Goal: Transaction & Acquisition: Purchase product/service

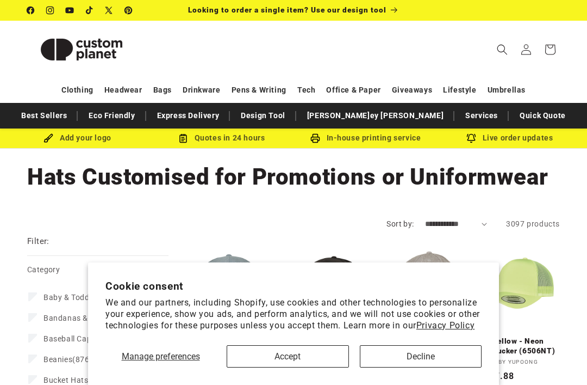
click at [331, 357] on button "Accept" at bounding box center [288, 356] width 122 height 22
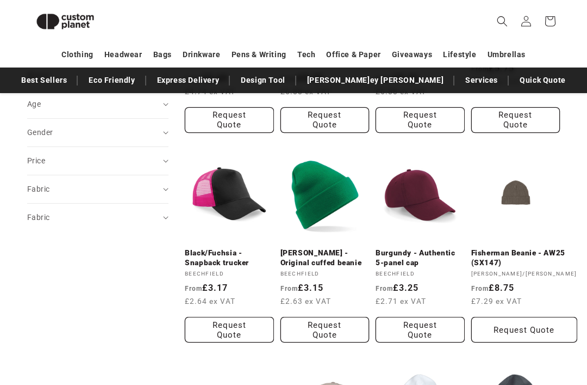
scroll to position [512, 0]
click at [213, 248] on link "Black/Fuchsia - Snapback trucker" at bounding box center [229, 257] width 89 height 19
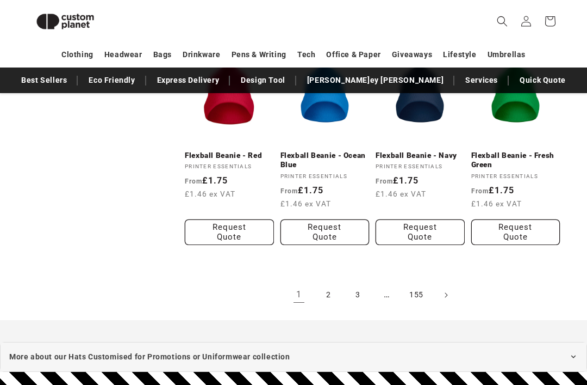
scroll to position [1029, 0]
click at [329, 292] on link "2" at bounding box center [329, 295] width 24 height 24
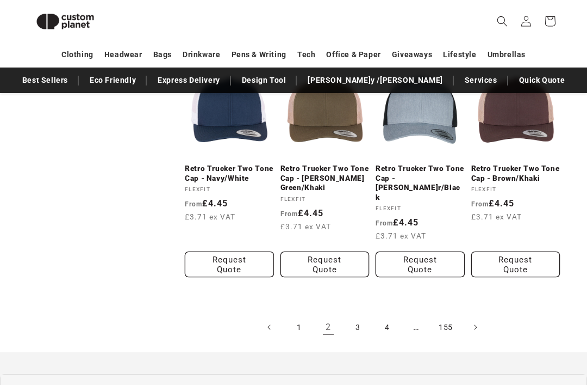
scroll to position [1082, 0]
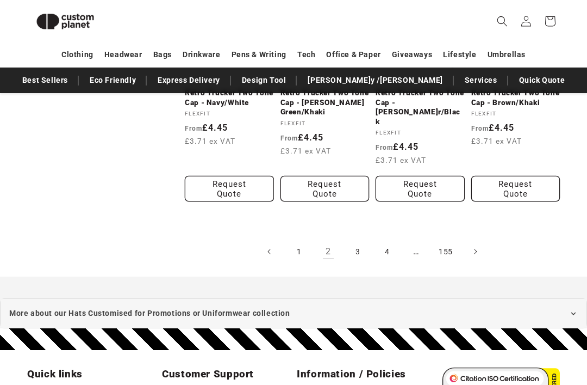
click at [351, 239] on link "3" at bounding box center [358, 251] width 24 height 24
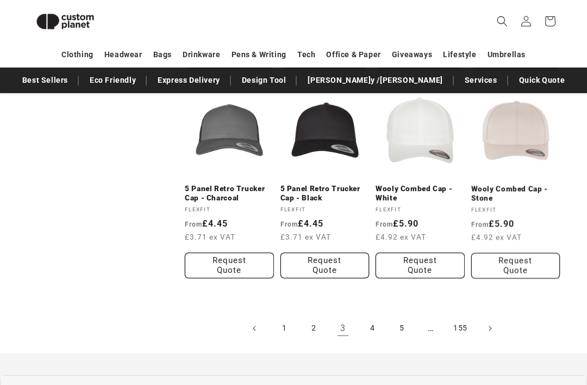
scroll to position [968, 0]
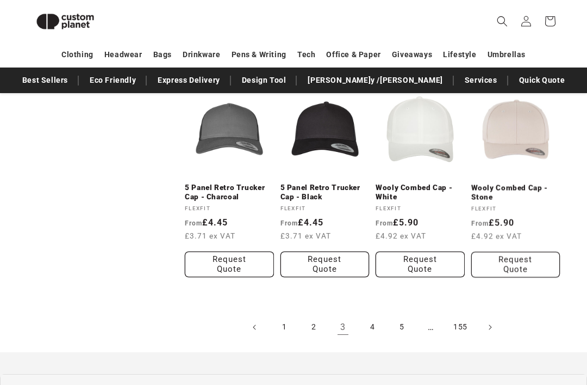
click at [375, 333] on link "4" at bounding box center [373, 327] width 24 height 24
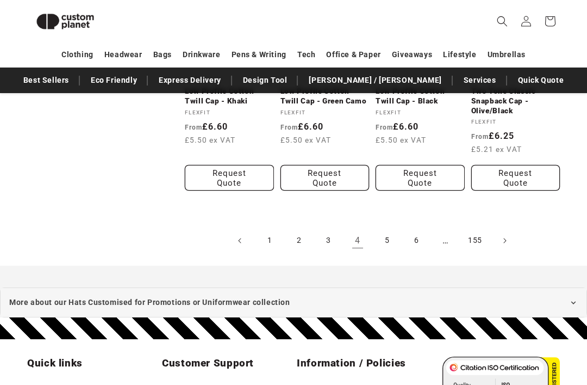
scroll to position [1084, 0]
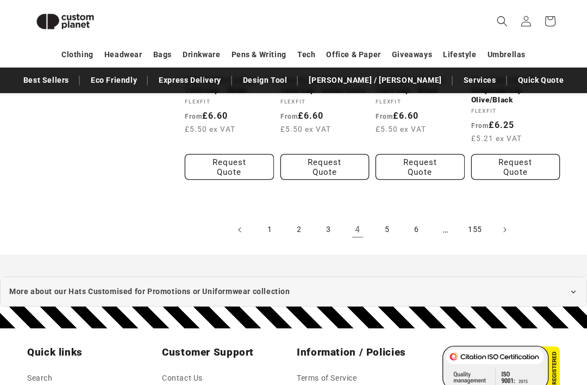
click at [381, 237] on link "5" at bounding box center [387, 230] width 24 height 24
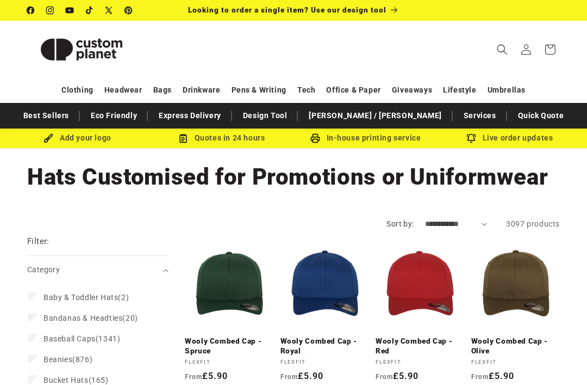
scroll to position [1119, 0]
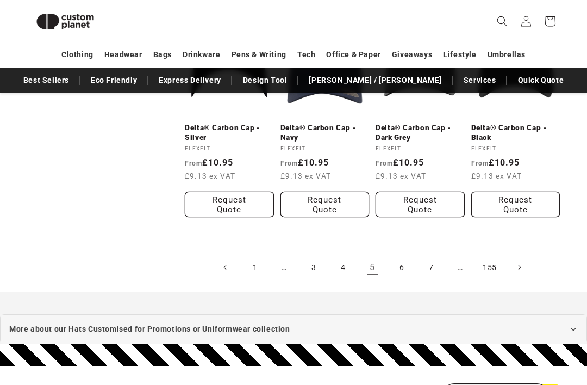
scroll to position [1066, 0]
click at [405, 255] on link "6" at bounding box center [402, 267] width 24 height 24
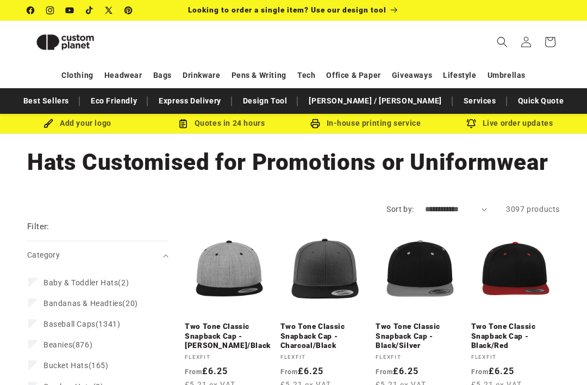
scroll to position [1101, 0]
